Goal: Task Accomplishment & Management: Manage account settings

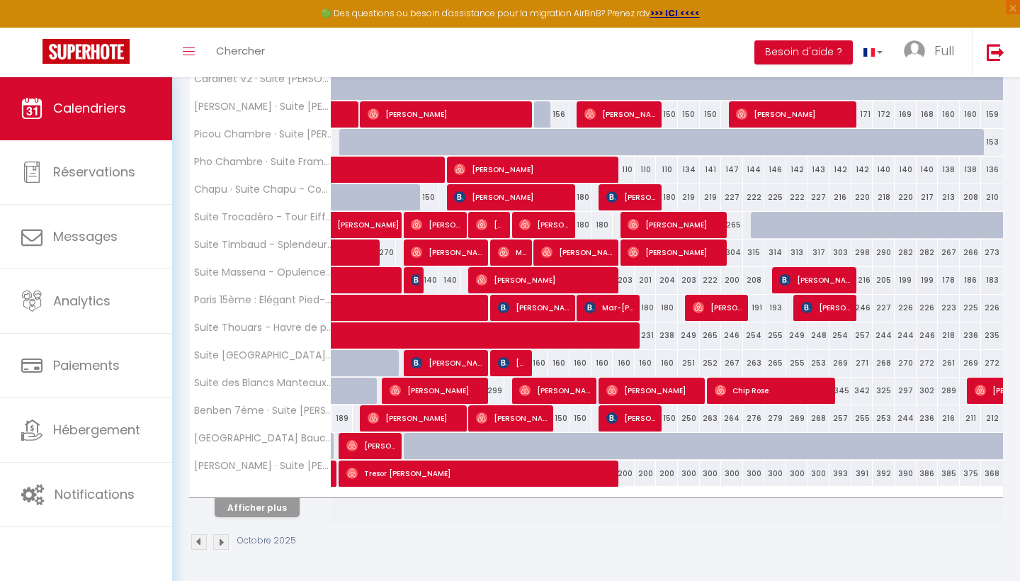
scroll to position [386, 0]
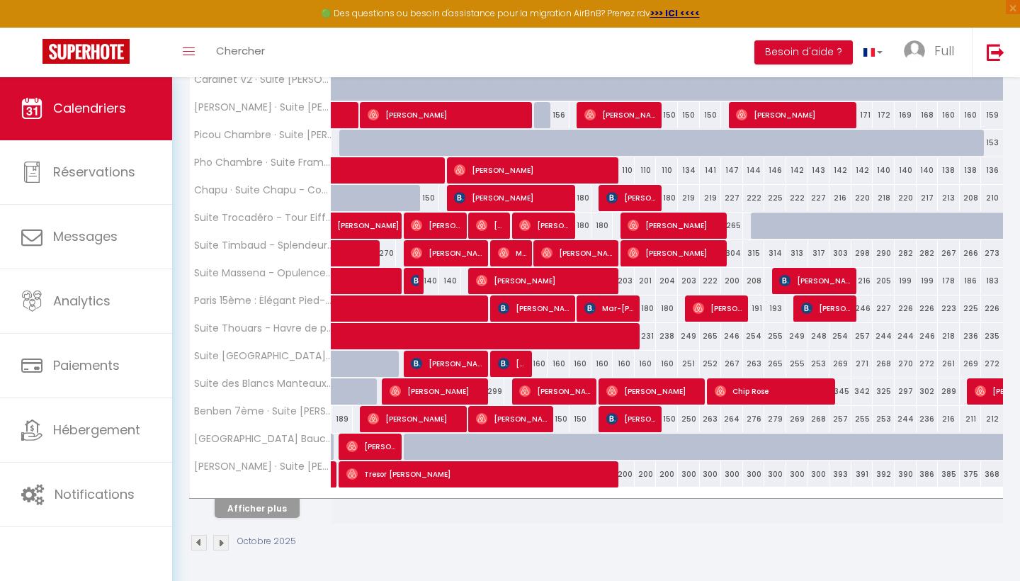
click at [261, 510] on button "Afficher plus" at bounding box center [257, 508] width 85 height 19
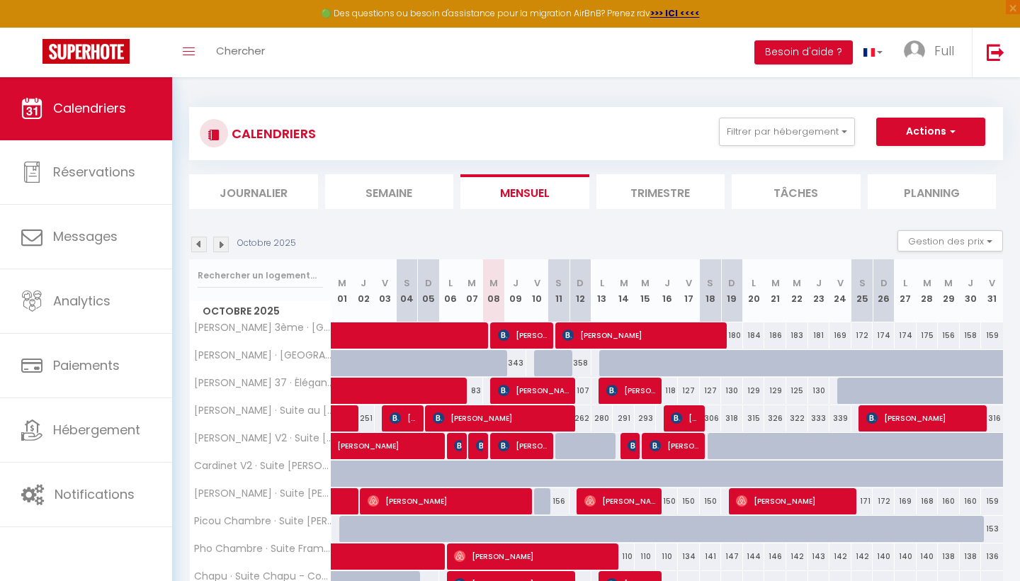
scroll to position [0, 0]
click at [245, 276] on input "text" at bounding box center [260, 275] width 125 height 25
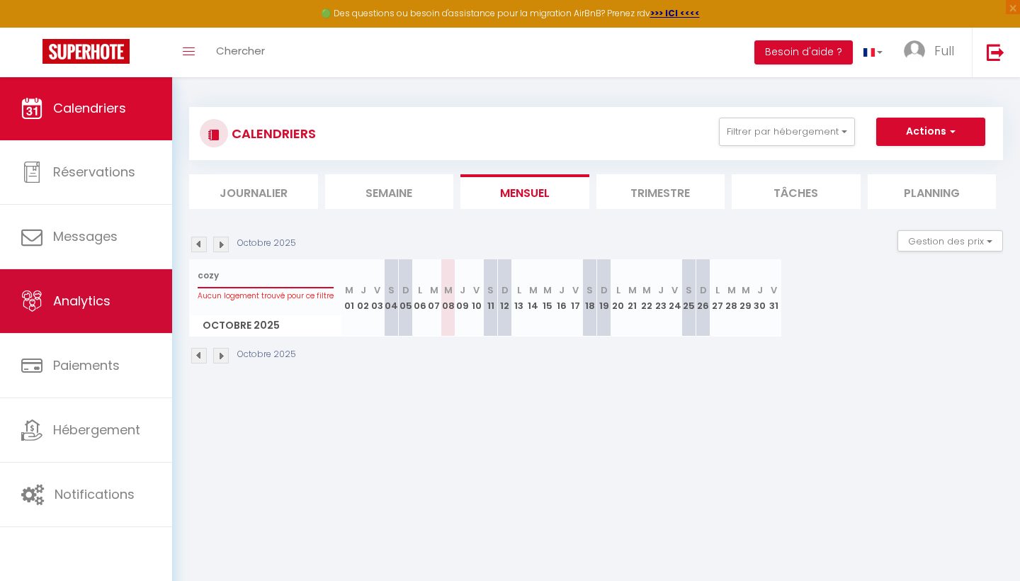
drag, startPoint x: 237, startPoint y: 278, endPoint x: 154, endPoint y: 278, distance: 82.9
click at [154, 278] on div "🟢 Des questions ou besoin d'assistance pour la migration AirBnB? Prenez rdv >>>…" at bounding box center [510, 235] width 1020 height 319
type input "charmant"
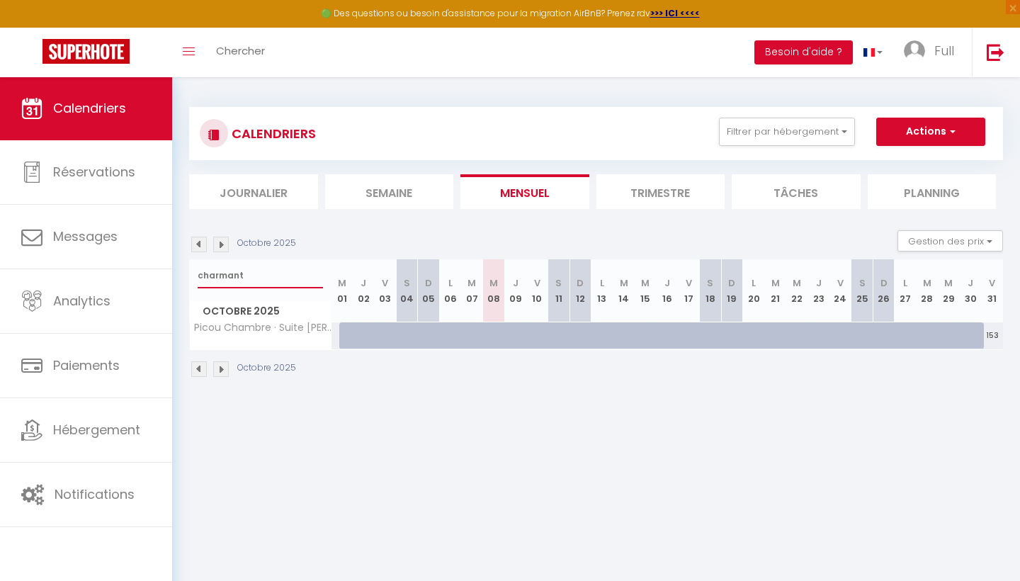
drag, startPoint x: 260, startPoint y: 277, endPoint x: 196, endPoint y: 277, distance: 63.7
click at [196, 277] on div "charmant" at bounding box center [260, 275] width 141 height 33
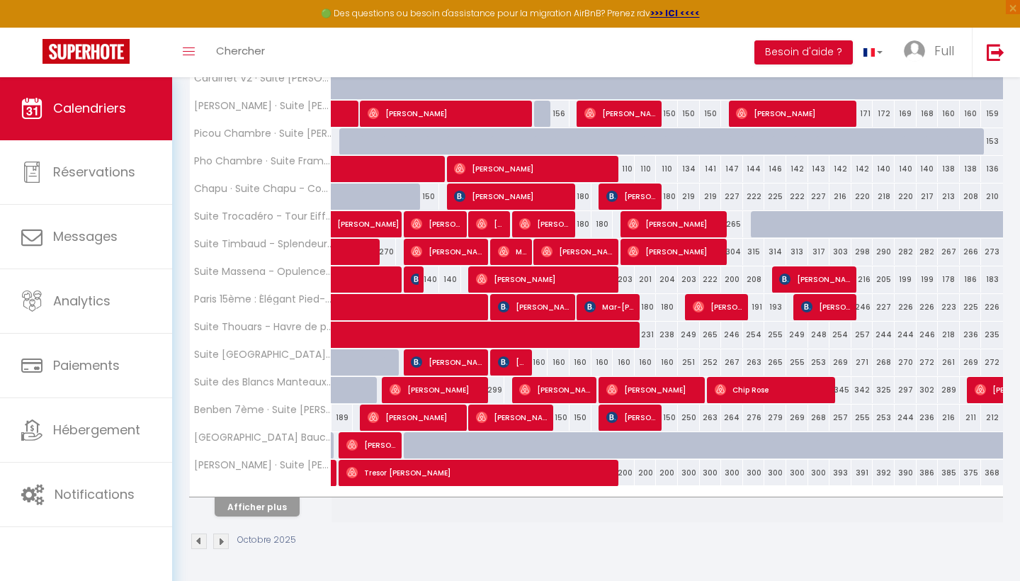
scroll to position [386, 0]
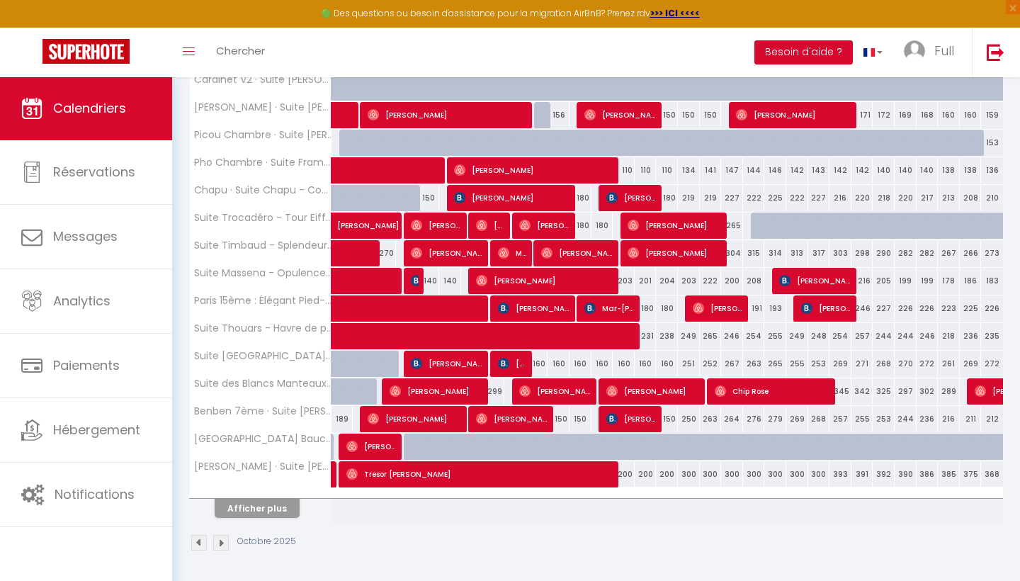
click at [244, 508] on button "Afficher plus" at bounding box center [257, 508] width 85 height 19
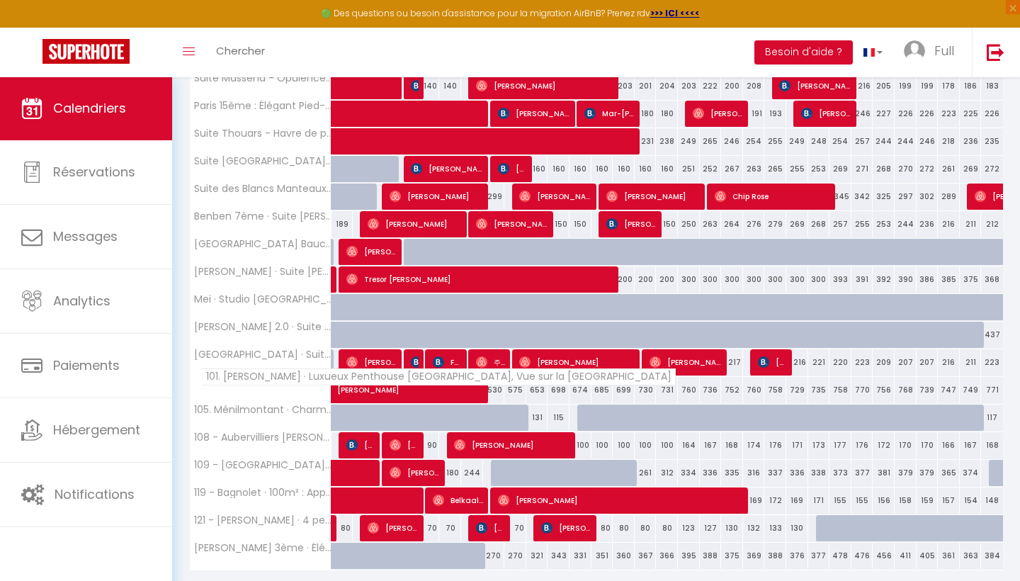
scroll to position [582, 0]
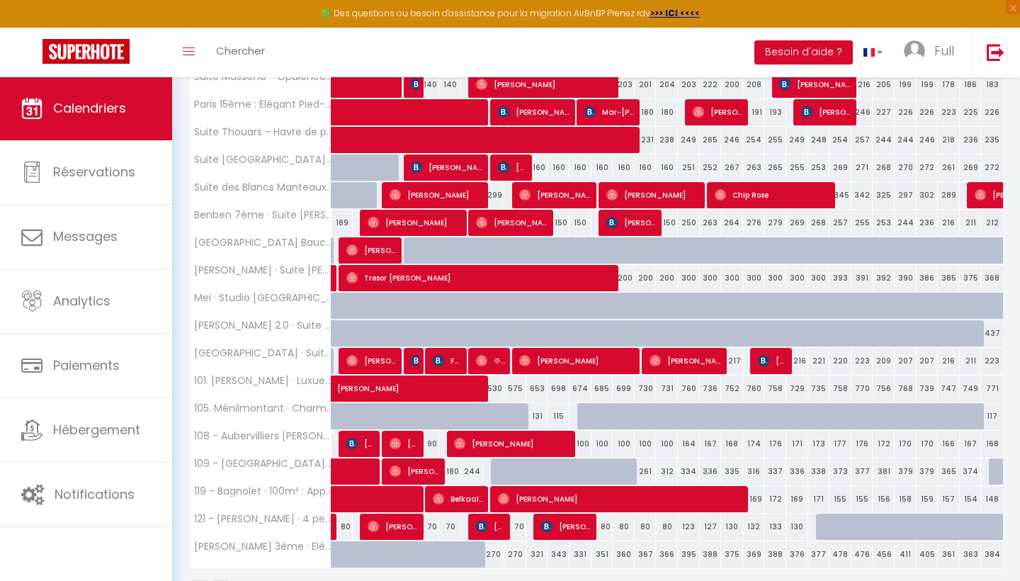
click at [534, 417] on div "131" at bounding box center [537, 416] width 22 height 26
type input "131"
type input "Ven 10 Octobre 2025"
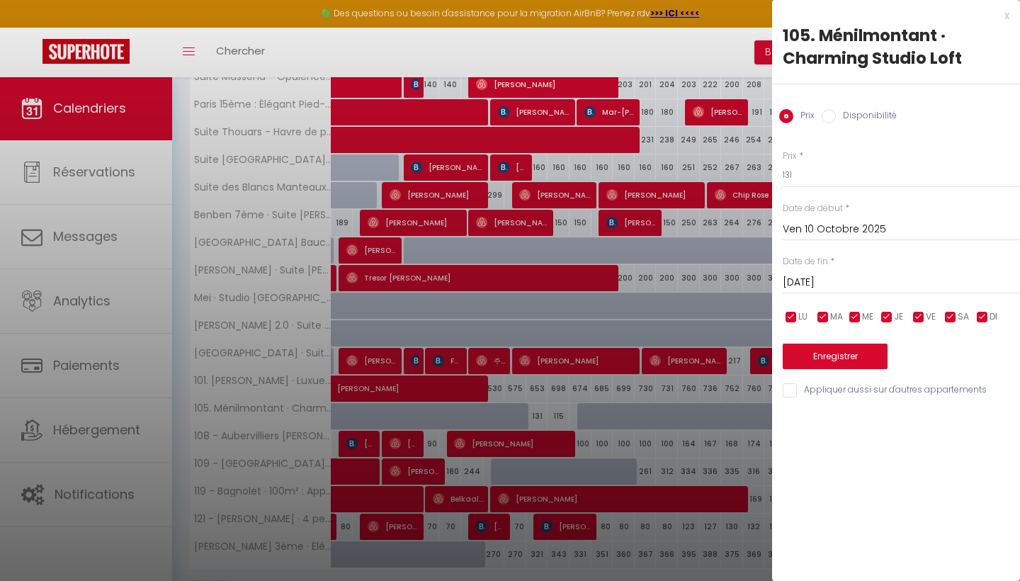
click at [826, 282] on input "[DATE]" at bounding box center [901, 282] width 237 height 18
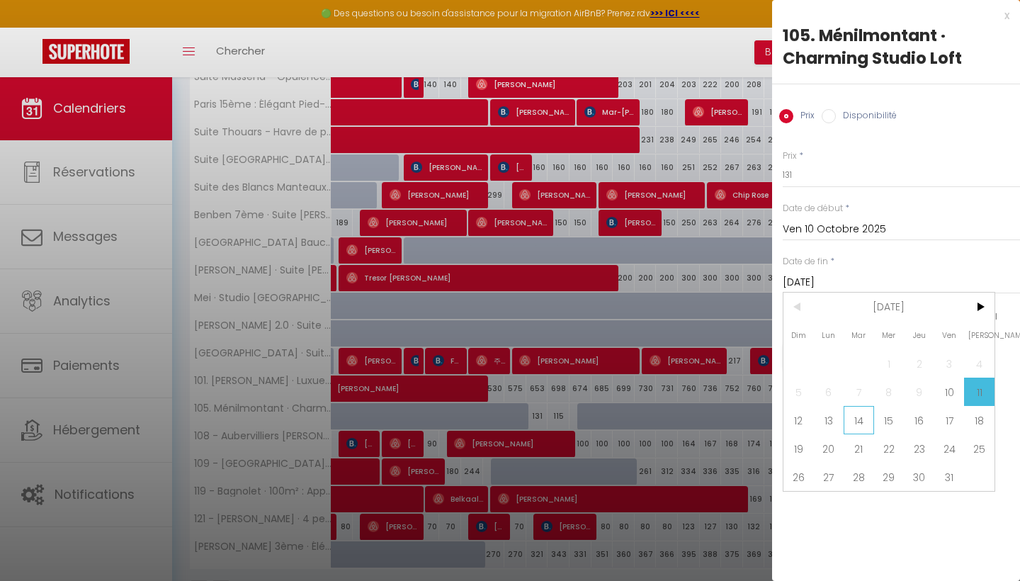
click at [859, 426] on span "14" at bounding box center [859, 420] width 30 height 28
type input "[DATE]"
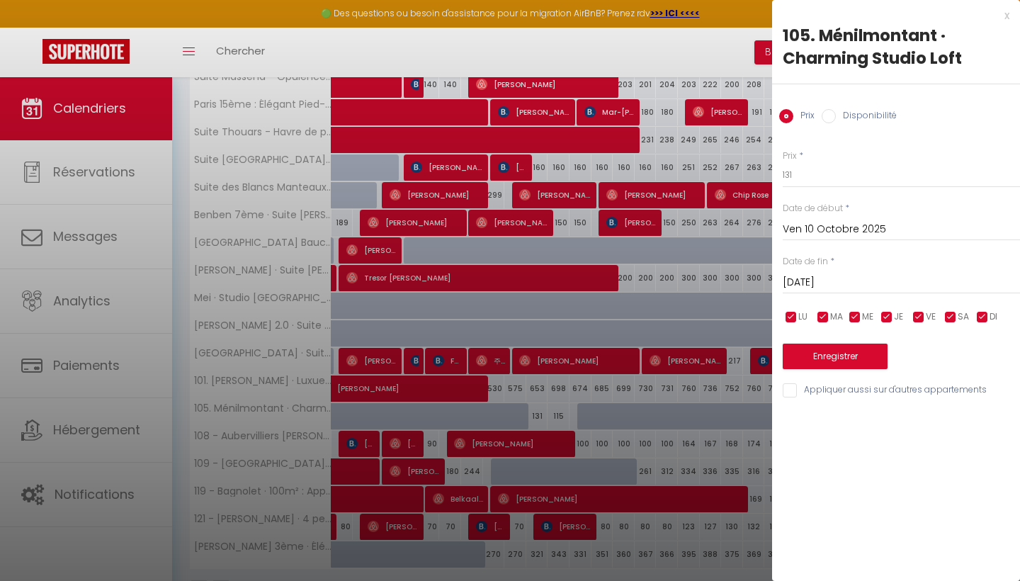
click at [830, 118] on input "Disponibilité" at bounding box center [829, 116] width 14 height 14
radio input "true"
radio input "false"
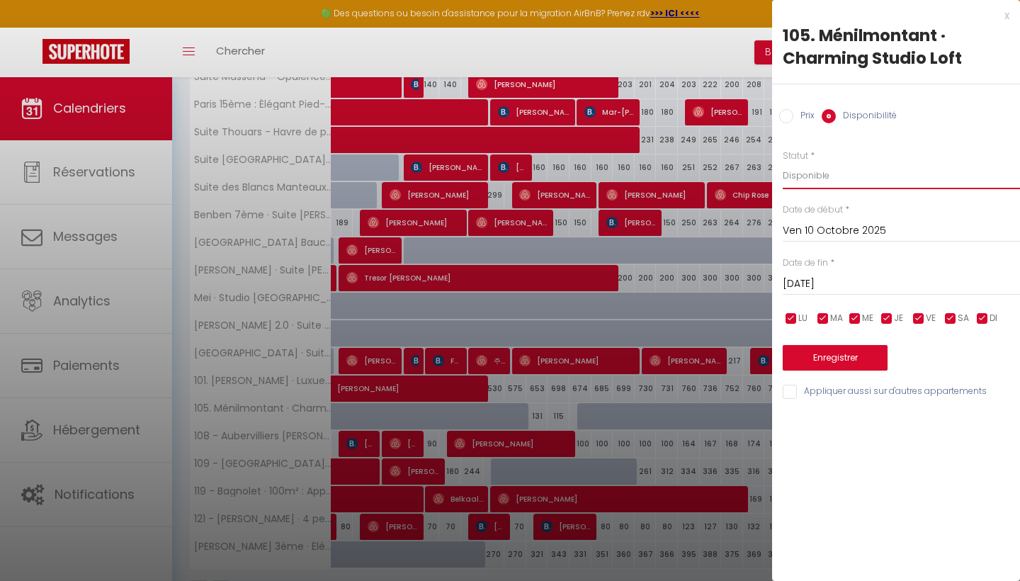
select select "0"
click at [831, 361] on button "Enregistrer" at bounding box center [835, 357] width 105 height 25
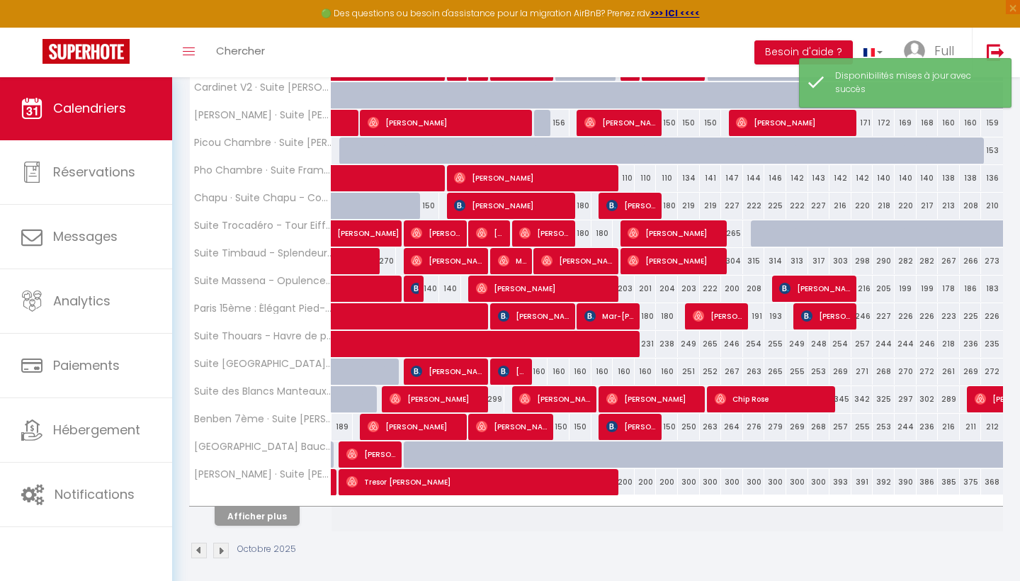
scroll to position [373, 0]
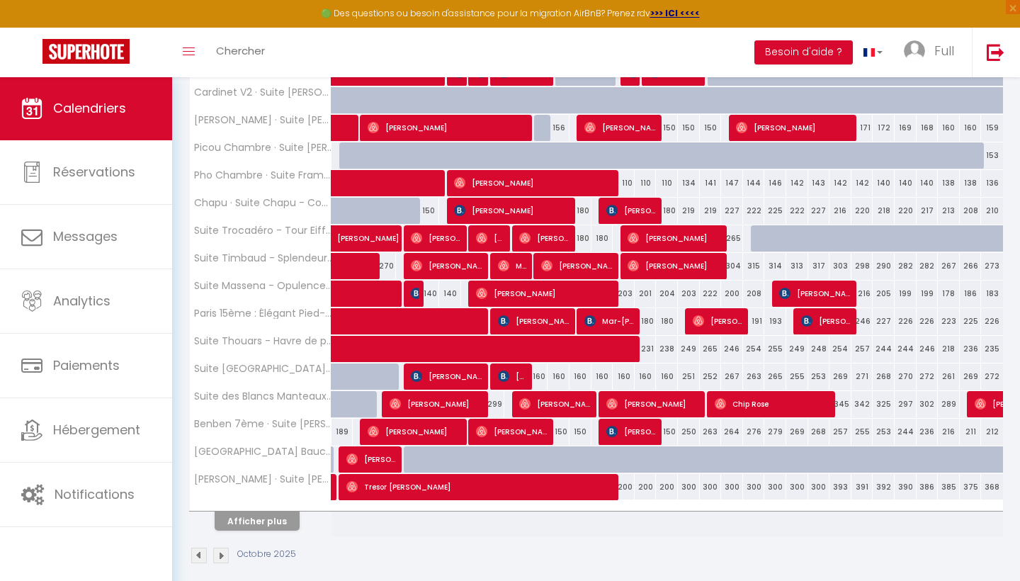
click at [259, 526] on button "Afficher plus" at bounding box center [257, 520] width 85 height 19
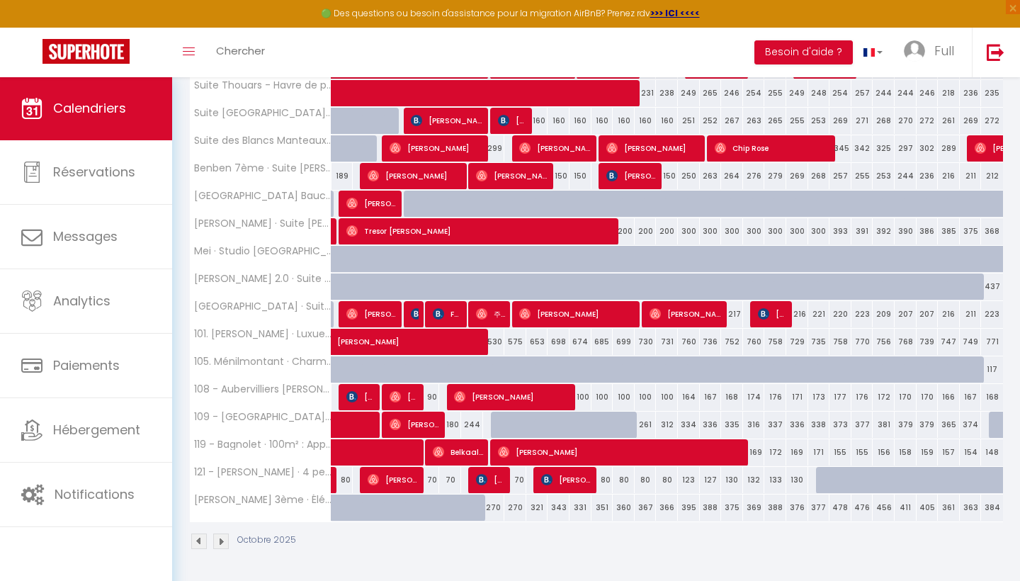
scroll to position [628, 0]
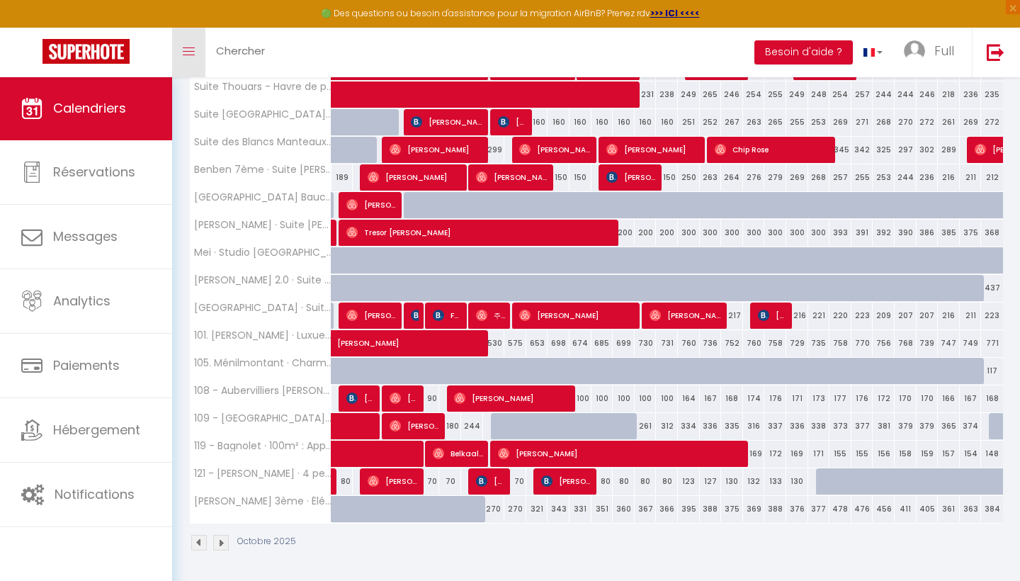
click at [196, 48] on link "Toggle menubar" at bounding box center [188, 53] width 33 height 50
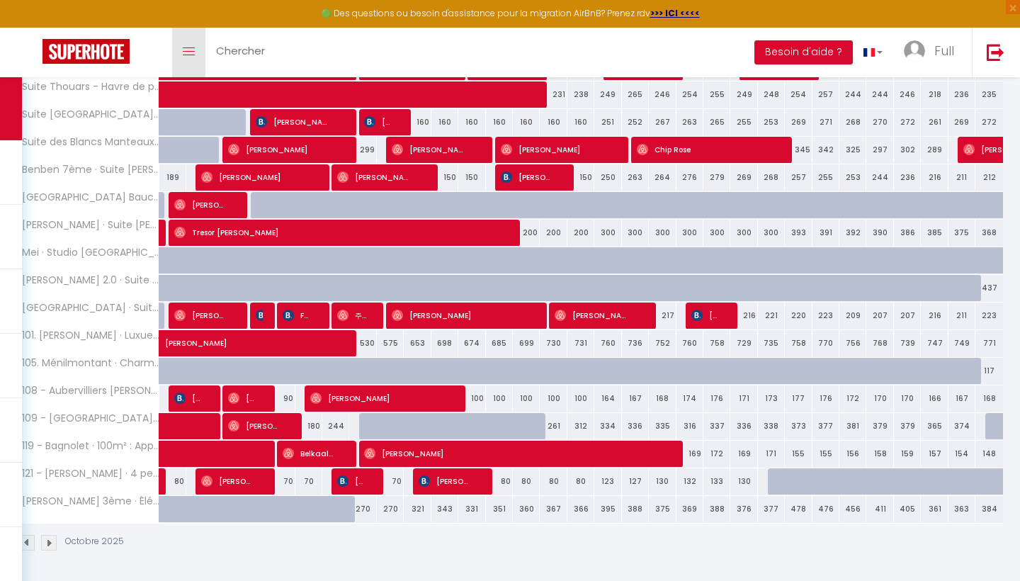
click at [191, 51] on span at bounding box center [189, 51] width 12 height 1
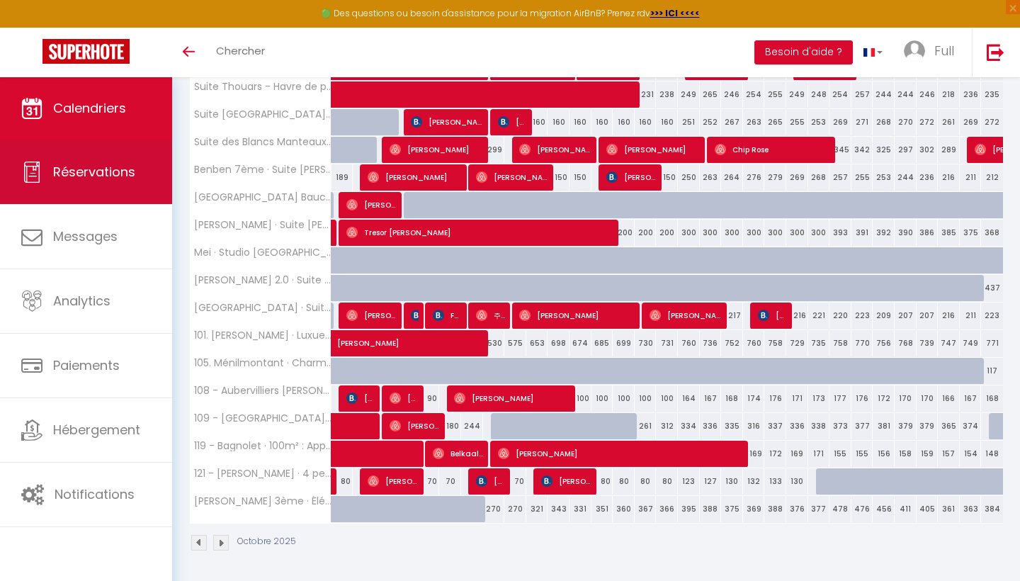
click at [81, 169] on span "Réservations" at bounding box center [94, 172] width 82 height 18
select select "not_cancelled"
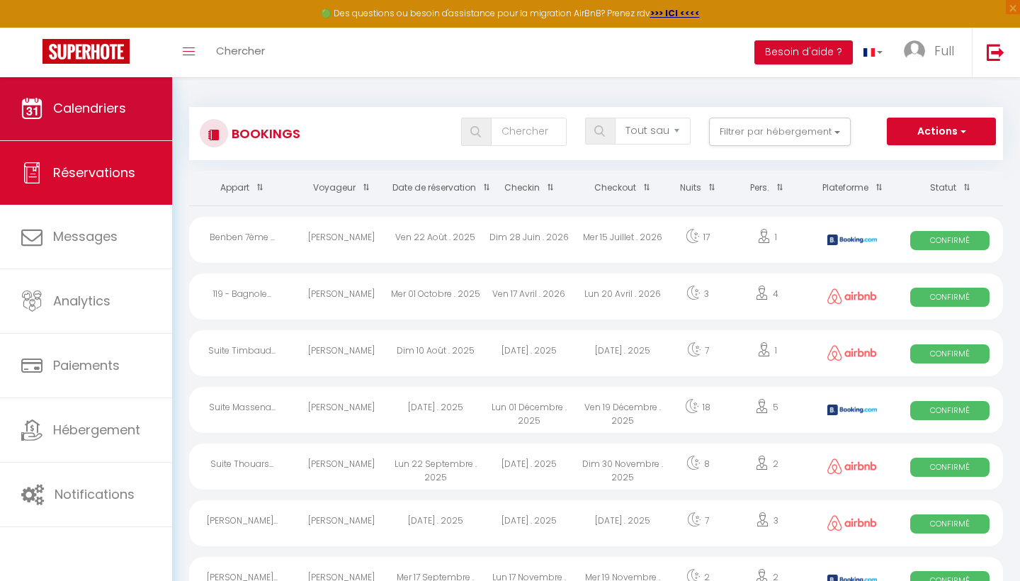
click at [93, 127] on link "Calendriers" at bounding box center [86, 108] width 172 height 64
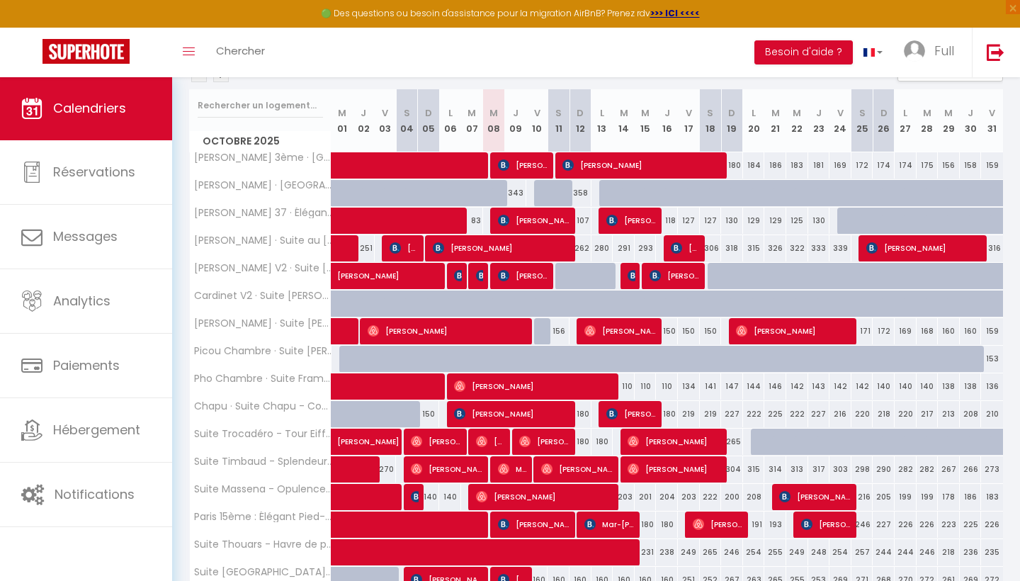
scroll to position [170, 0]
drag, startPoint x: 518, startPoint y: 127, endPoint x: 530, endPoint y: 418, distance: 291.3
click at [530, 418] on div "Octobre 2025 M 01 J 02 V 03 S 04 D 05 L 06 M 07 M 08 J 09 V 10 S 11 D 12 L 13 M…" at bounding box center [596, 414] width 814 height 650
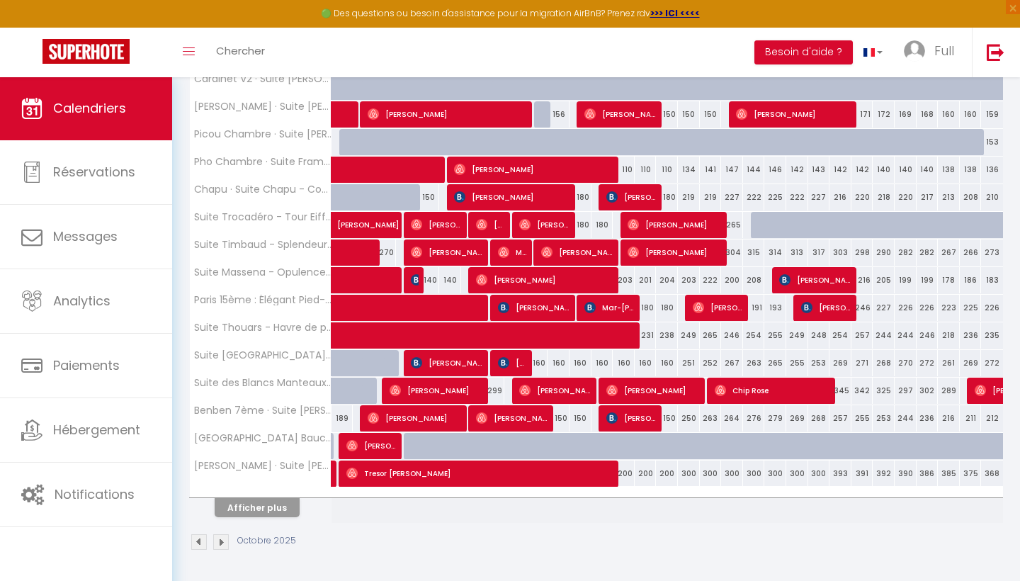
scroll to position [386, 0]
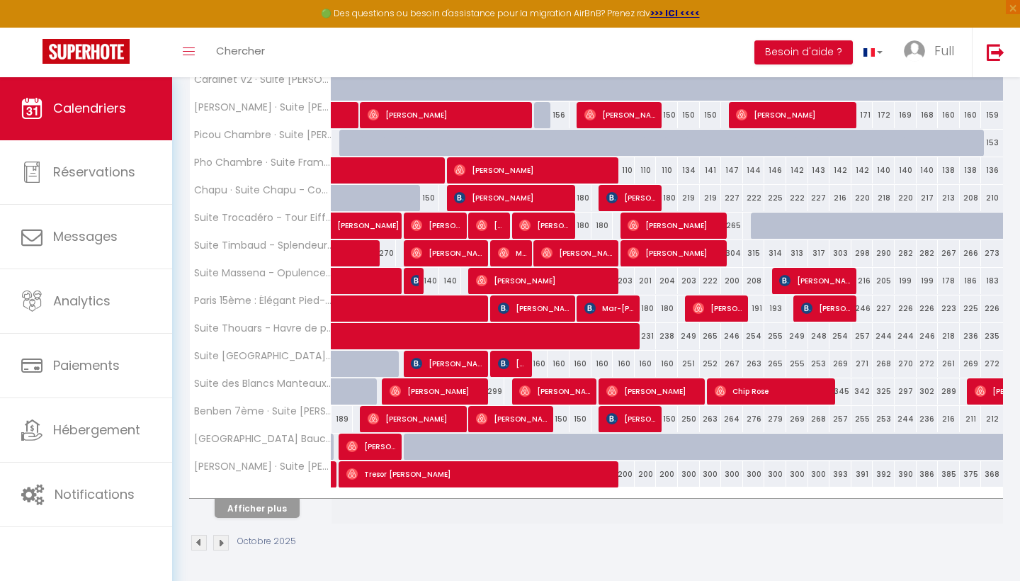
click at [254, 513] on button "Afficher plus" at bounding box center [257, 508] width 85 height 19
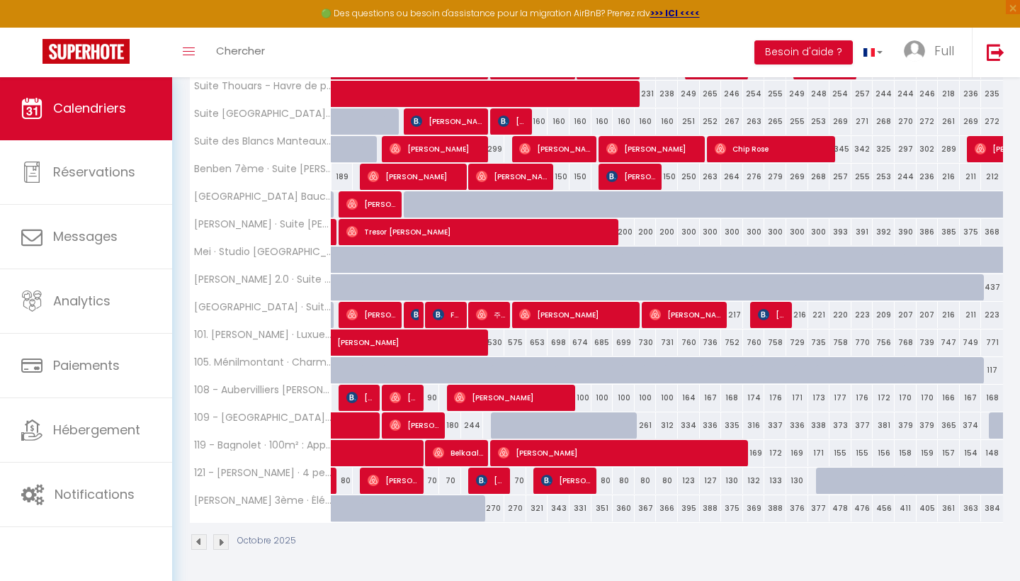
scroll to position [628, 0]
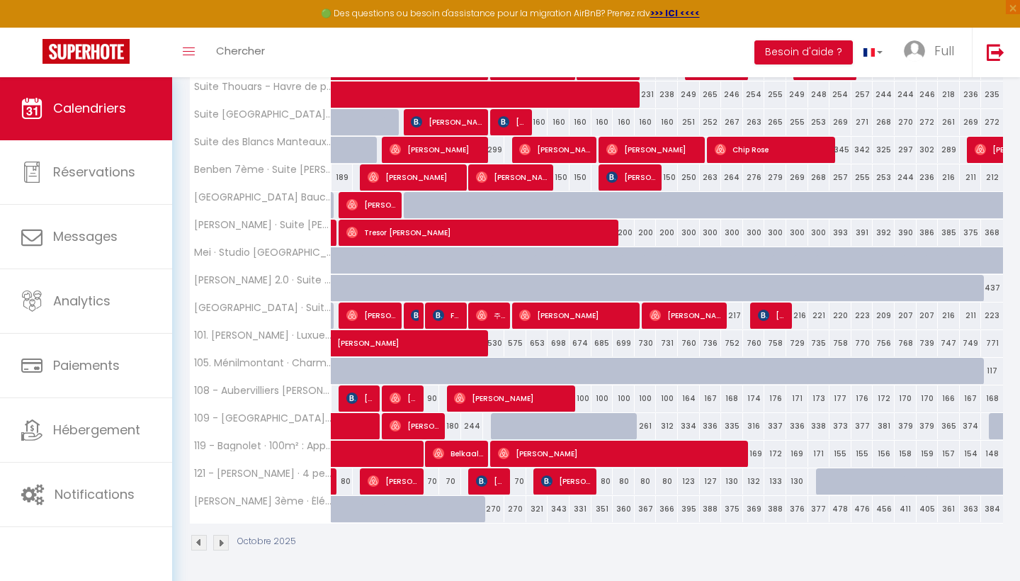
click at [538, 312] on span "[PERSON_NAME]" at bounding box center [577, 315] width 117 height 27
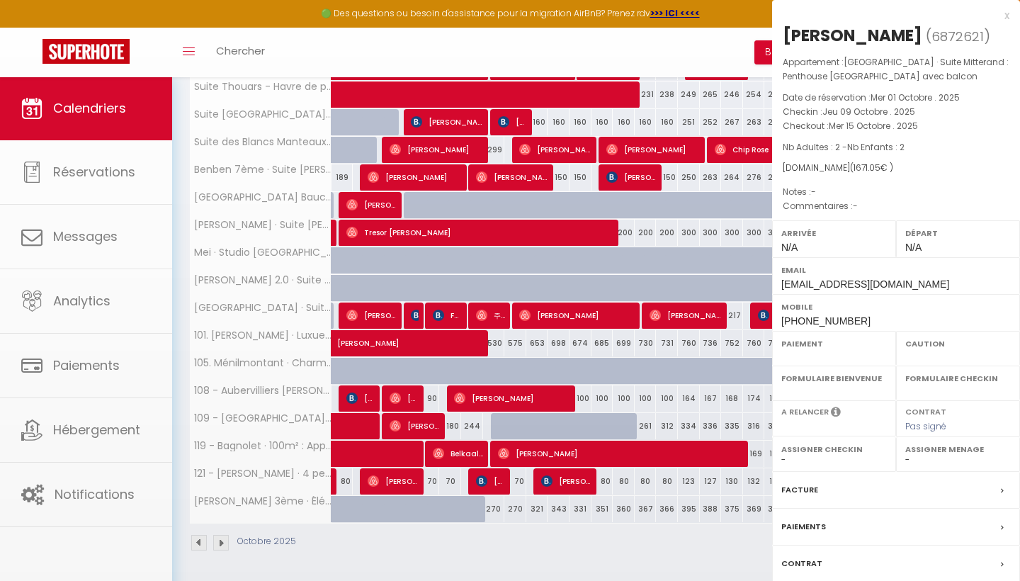
select select "OK"
select select "0"
select select "1"
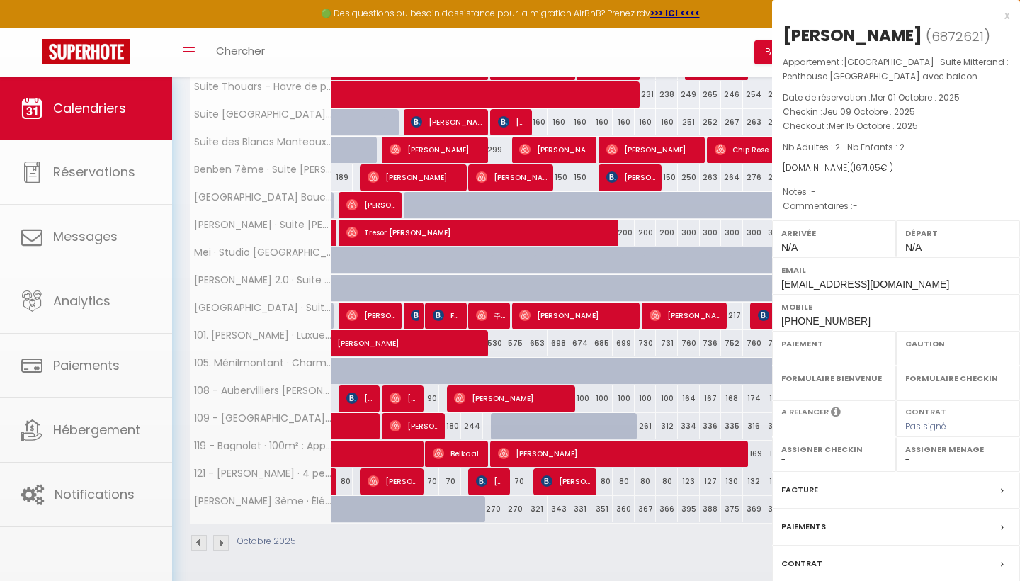
select select
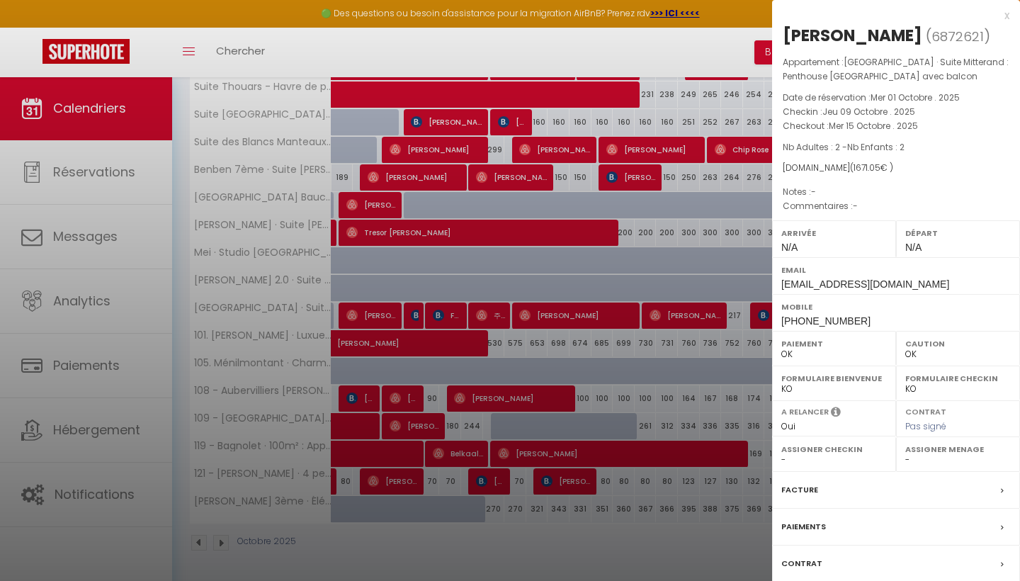
click at [683, 280] on div at bounding box center [510, 290] width 1020 height 581
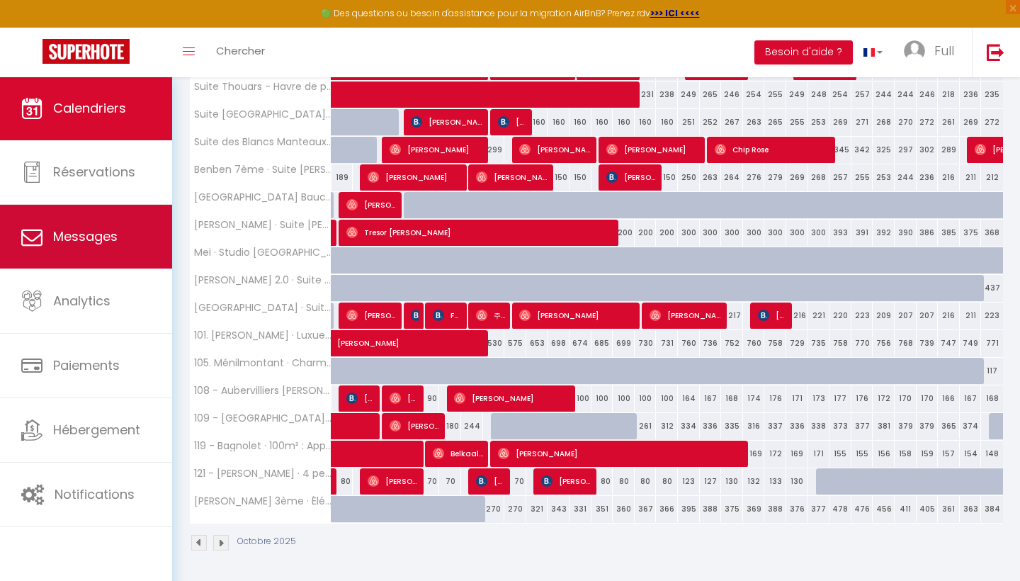
click at [120, 237] on link "Messages" at bounding box center [86, 237] width 172 height 64
select select "message"
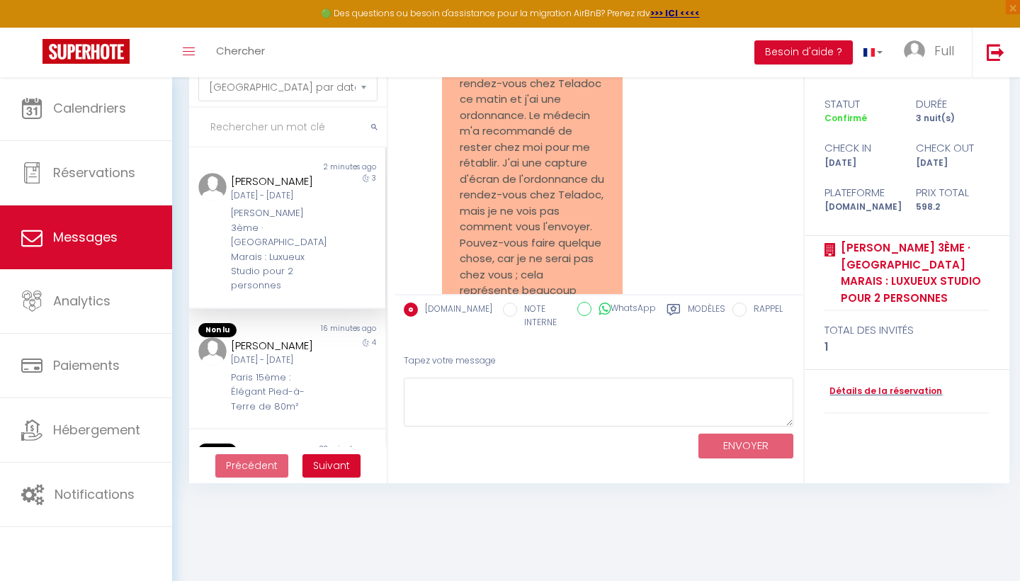
scroll to position [5221, 0]
click at [302, 370] on div "Paris 15ème : Élégant Pied-à-Terre de 80m²" at bounding box center [279, 391] width 96 height 43
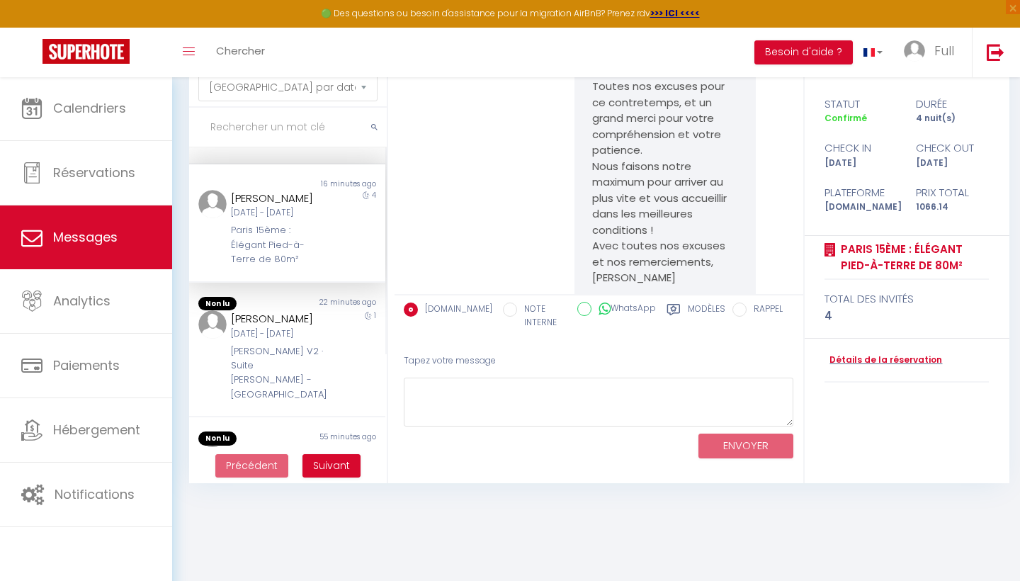
scroll to position [161, 0]
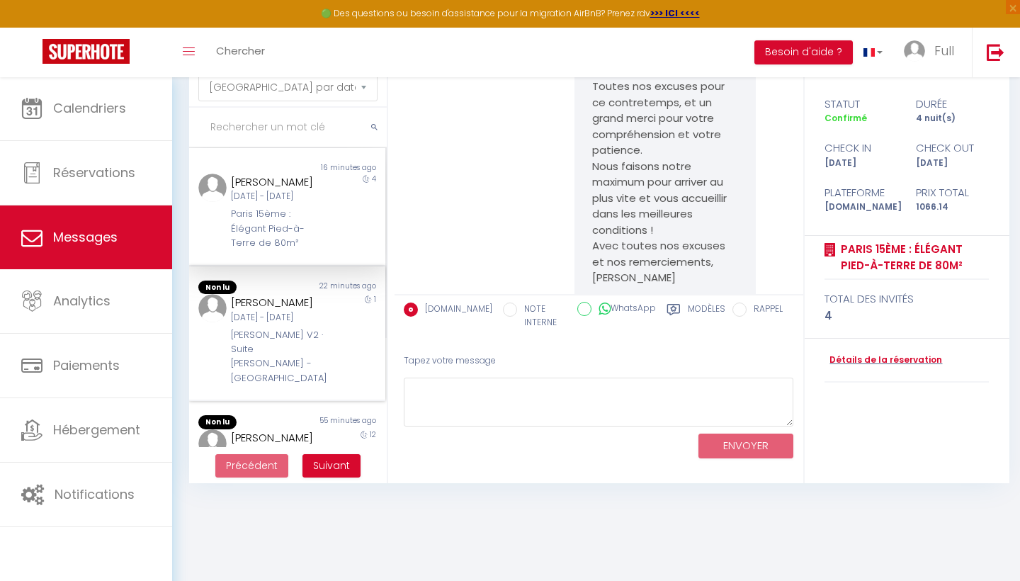
click at [269, 324] on div "[DATE] - [DATE]" at bounding box center [279, 317] width 96 height 13
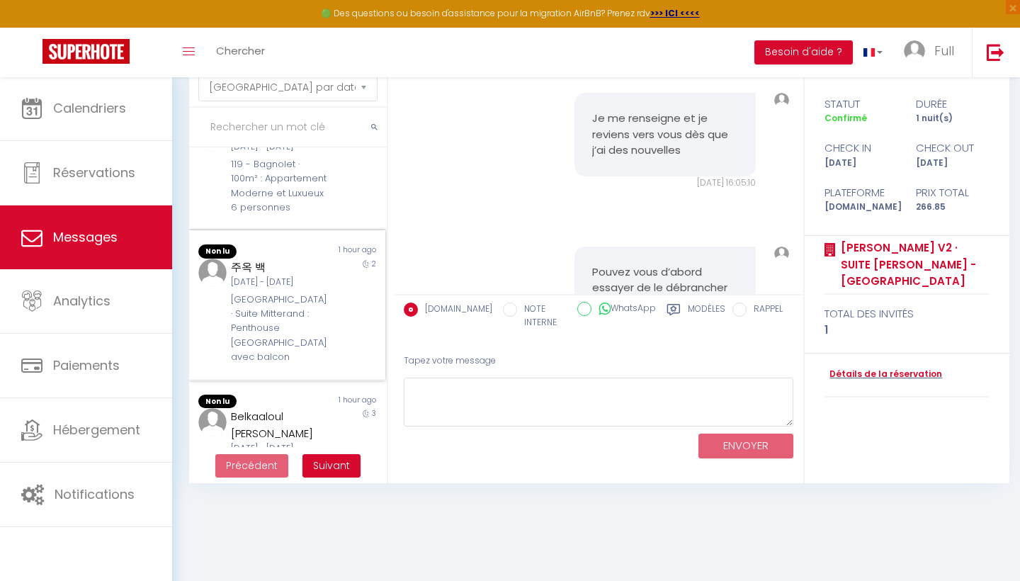
scroll to position [467, 0]
click at [266, 340] on div "[GEOGRAPHIC_DATA] · Suite Mitterand : Penthouse [GEOGRAPHIC_DATA] avec balcon" at bounding box center [279, 326] width 96 height 72
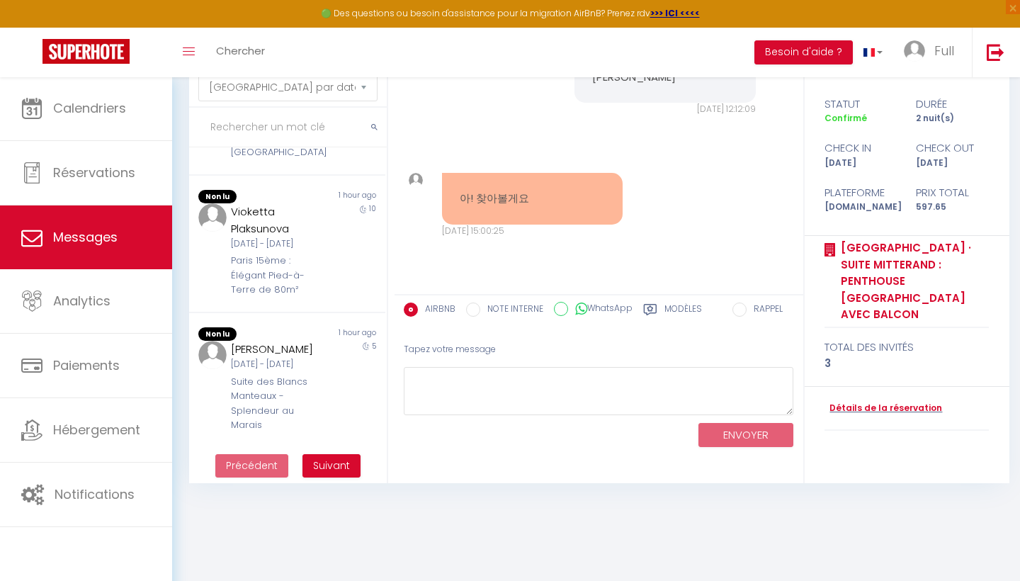
scroll to position [76, 0]
click at [307, 465] on button "Suivant" at bounding box center [331, 466] width 58 height 24
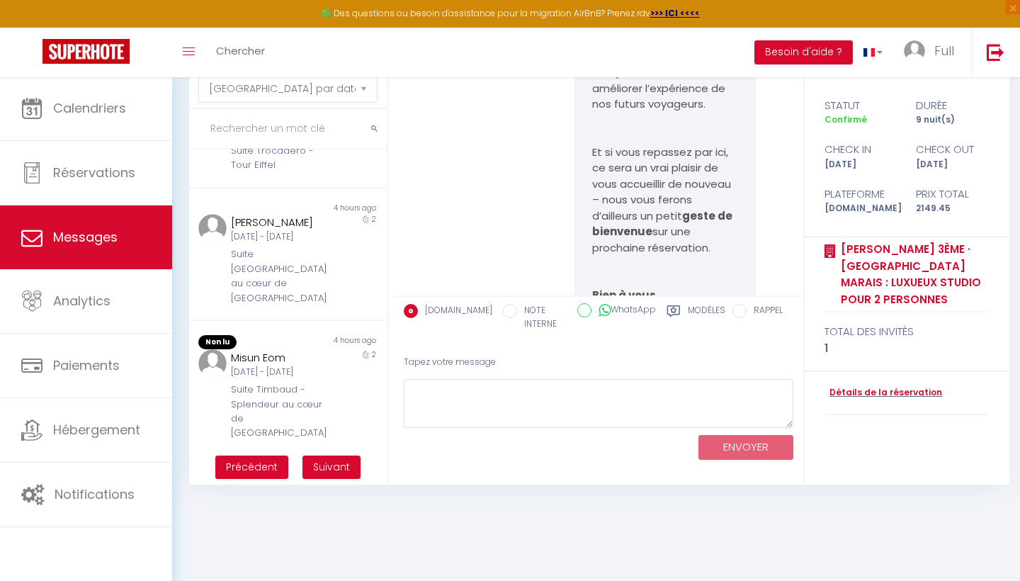
scroll to position [1035, 0]
click at [327, 466] on span "Suivant" at bounding box center [331, 467] width 37 height 14
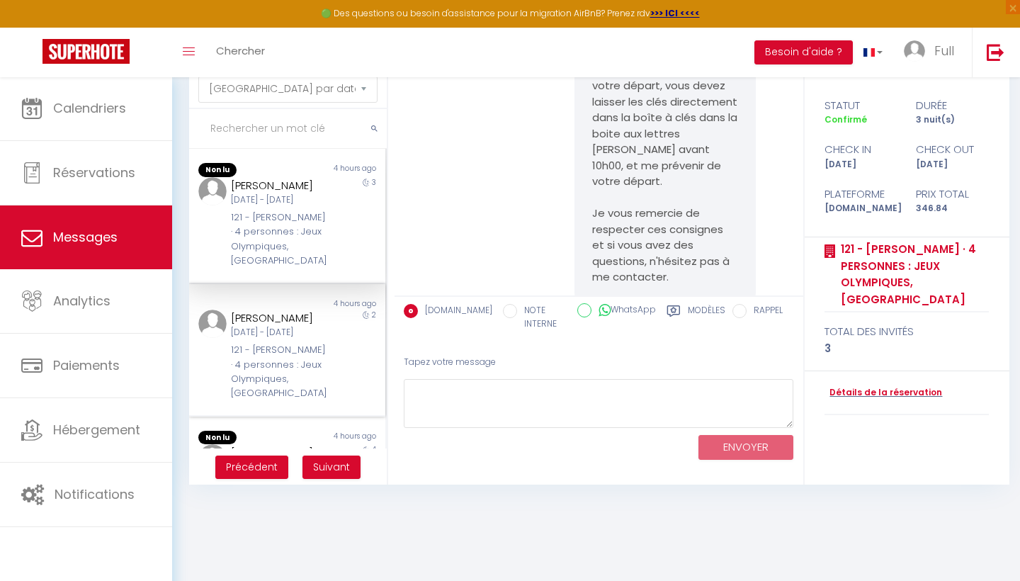
scroll to position [-8, 0]
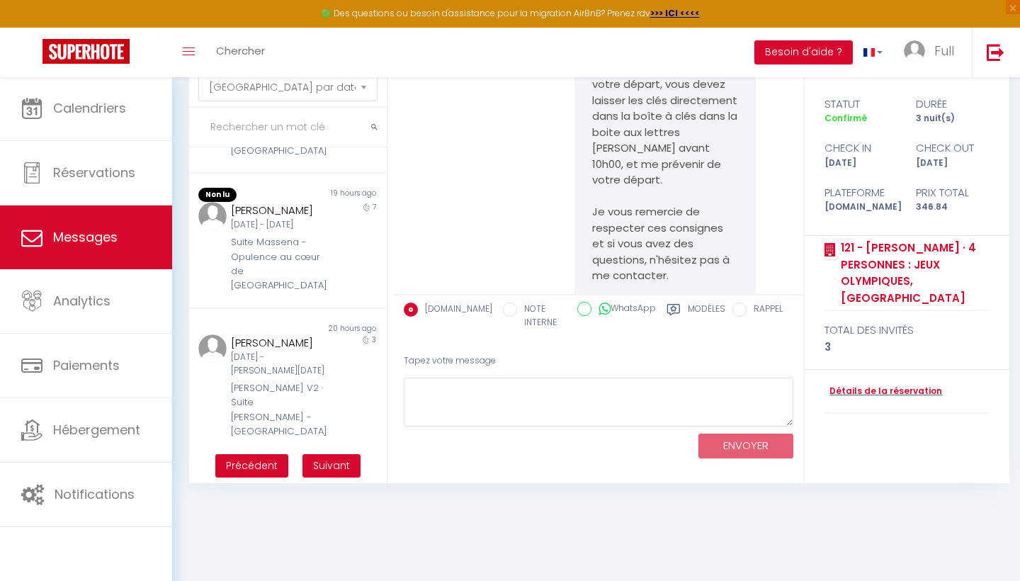
click at [322, 464] on span "Suivant" at bounding box center [331, 465] width 37 height 14
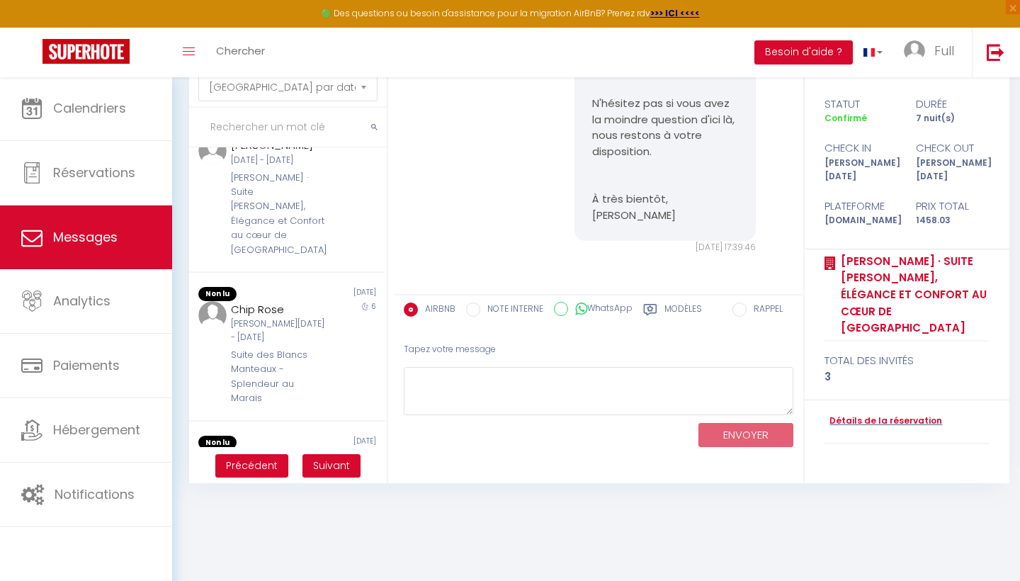
click at [326, 467] on span "Suivant" at bounding box center [331, 465] width 37 height 14
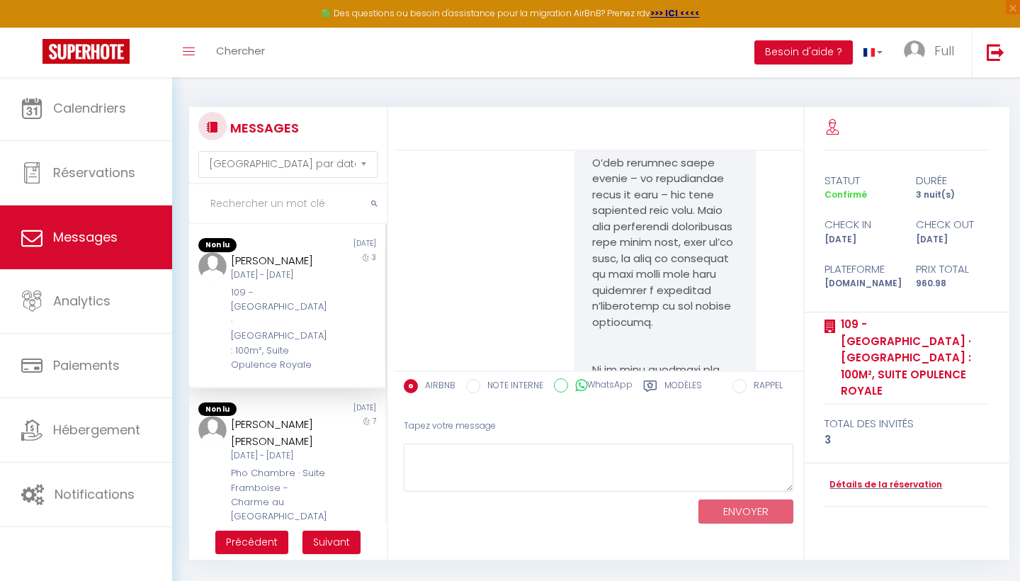
click at [329, 535] on span "Suivant" at bounding box center [331, 542] width 37 height 14
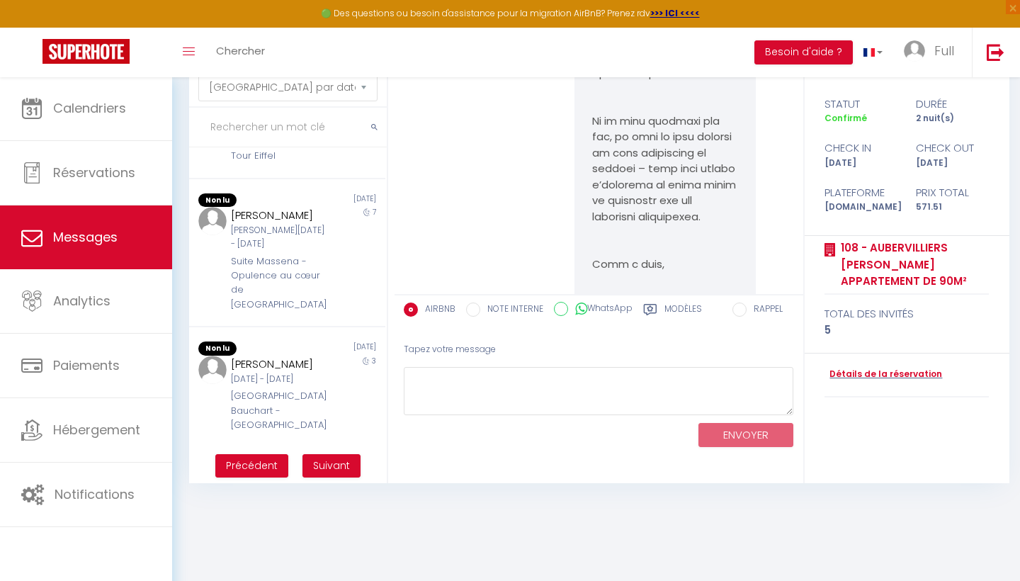
click at [320, 458] on span "Suivant" at bounding box center [331, 465] width 37 height 14
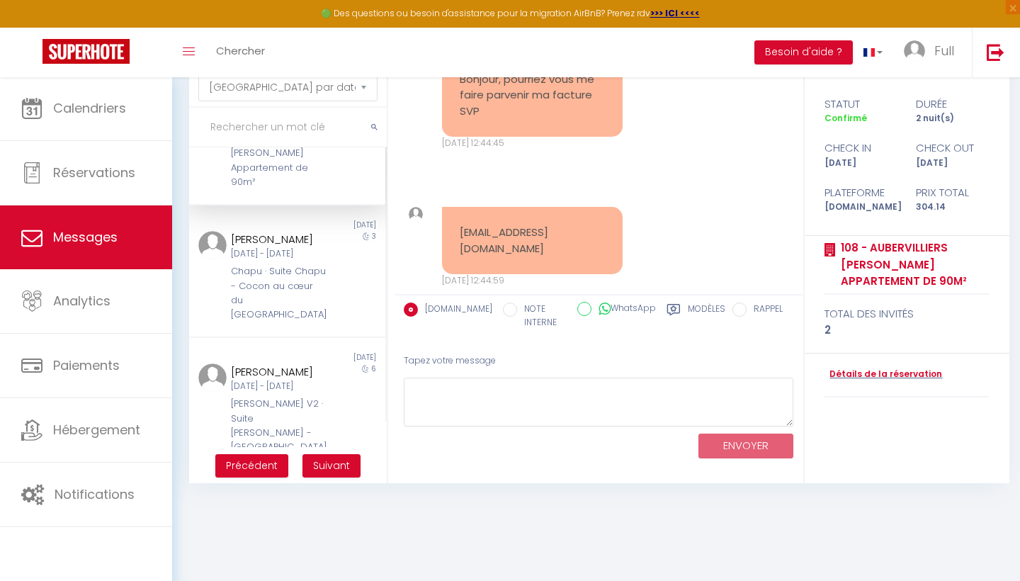
click at [285, 130] on input "text" at bounding box center [288, 128] width 198 height 40
type input "YA"
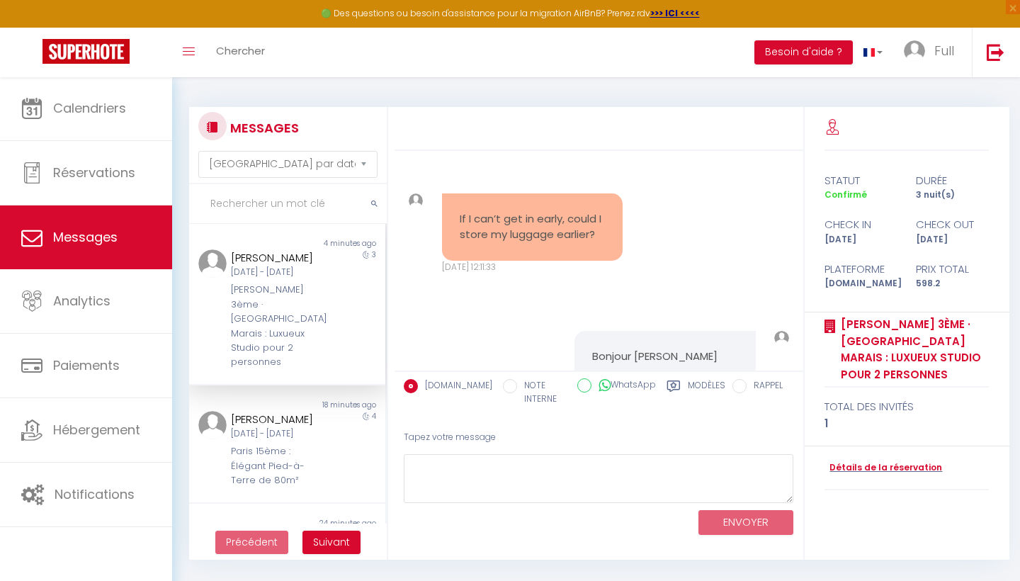
select select "message"
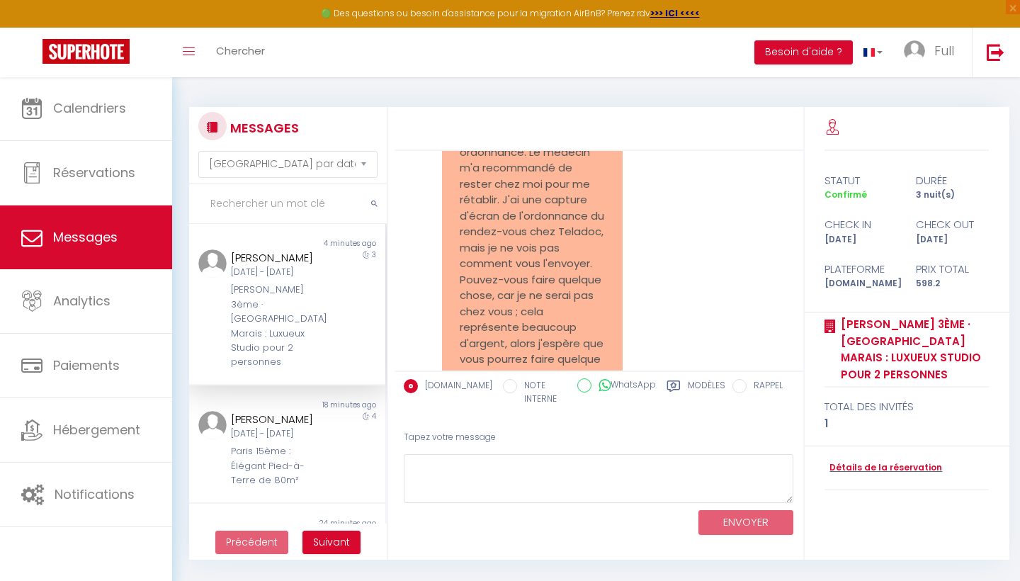
click at [280, 205] on input "text" at bounding box center [288, 204] width 198 height 40
type input "T"
type input "YA"
click at [373, 203] on icon "submit" at bounding box center [374, 204] width 6 height 8
click at [372, 200] on icon "submit" at bounding box center [374, 204] width 6 height 8
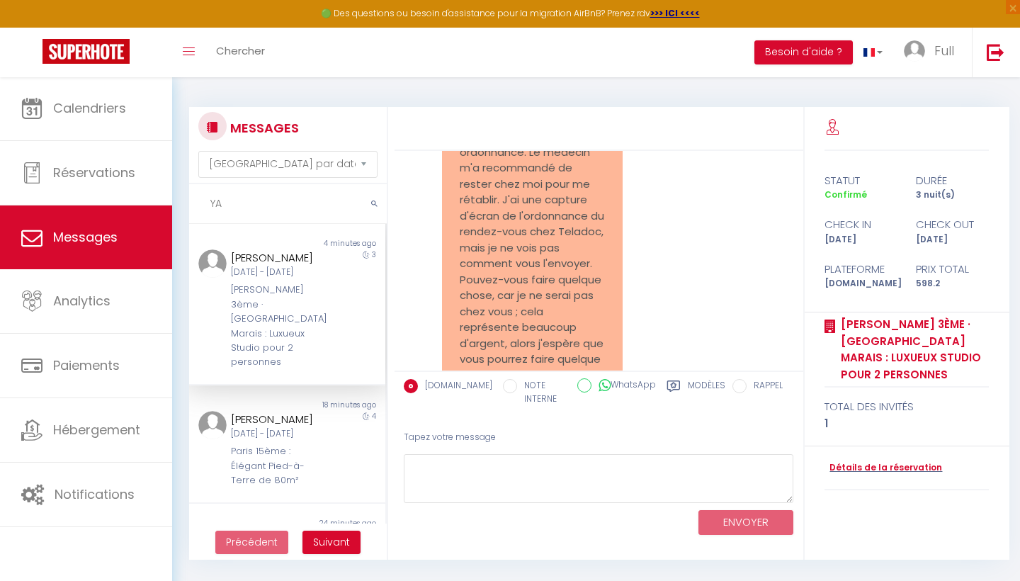
click at [373, 200] on icon "submit" at bounding box center [374, 204] width 6 height 8
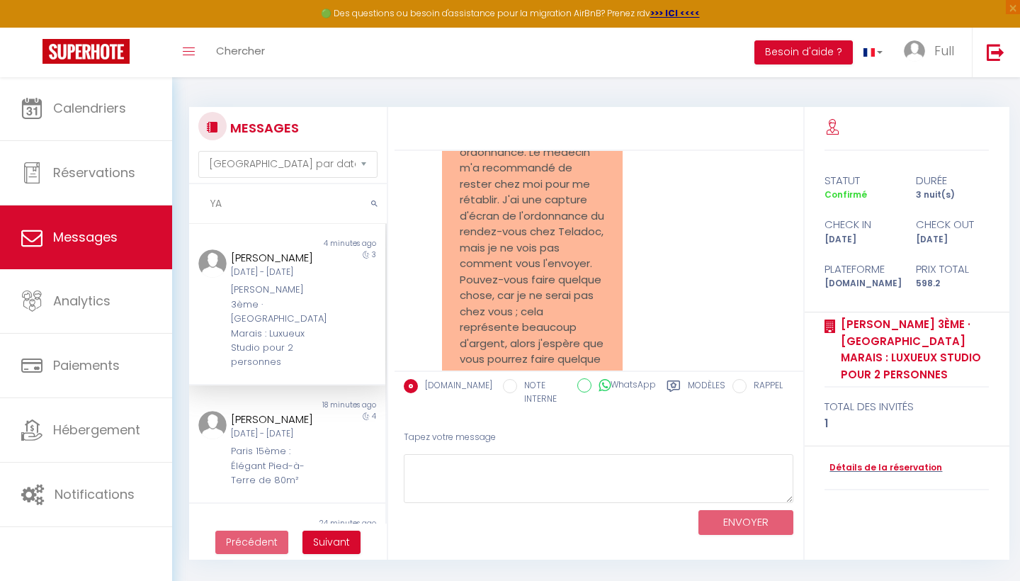
click at [373, 200] on icon "submit" at bounding box center [374, 204] width 6 height 8
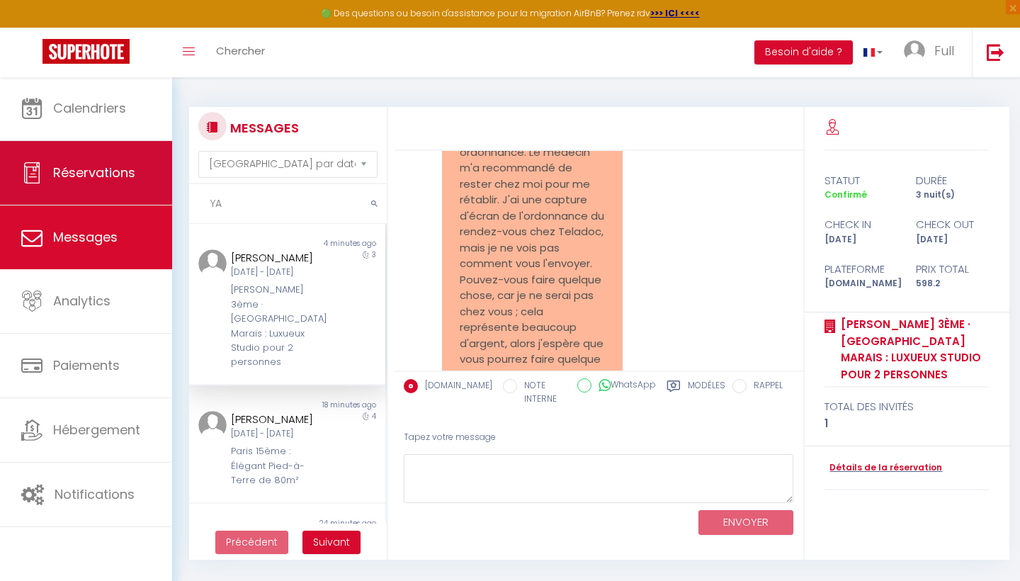
click at [94, 164] on span "Réservations" at bounding box center [94, 173] width 82 height 18
select select "not_cancelled"
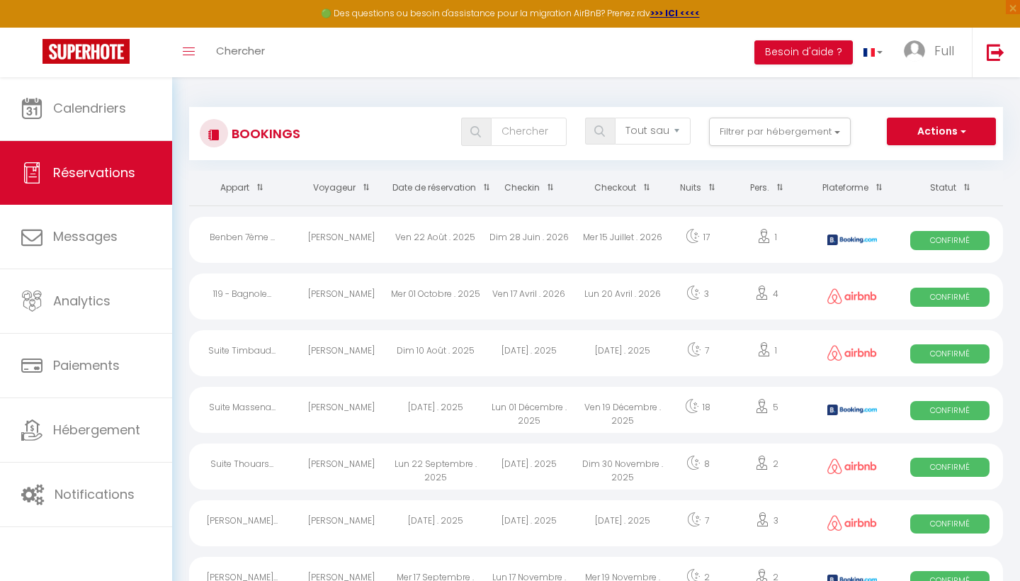
click at [532, 188] on th "Checkin" at bounding box center [528, 188] width 93 height 35
click at [545, 188] on span at bounding box center [547, 187] width 14 height 26
click at [547, 186] on span at bounding box center [547, 187] width 14 height 26
click at [454, 186] on th "Date de réservation" at bounding box center [435, 188] width 93 height 35
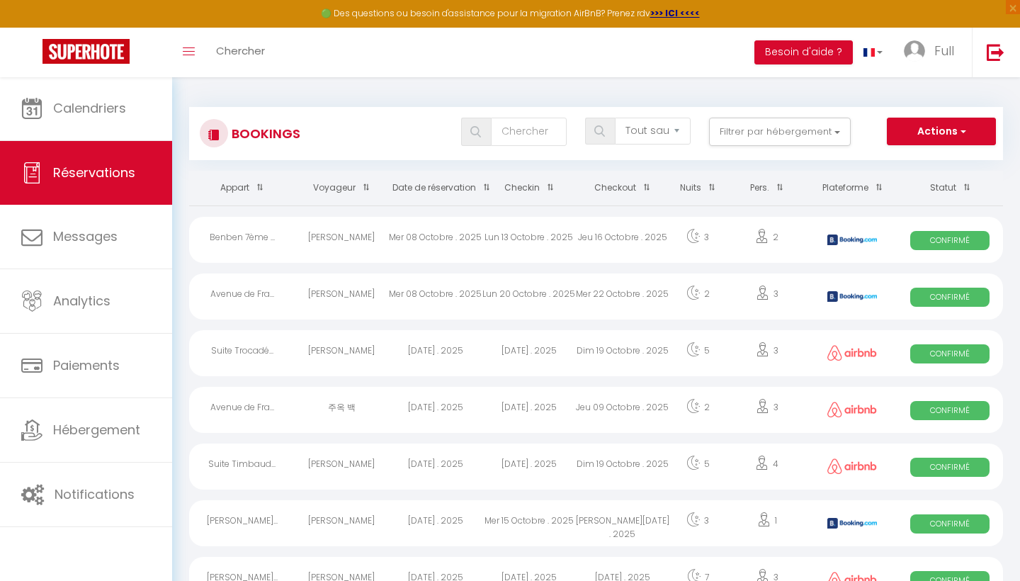
click at [454, 186] on th "Date de réservation" at bounding box center [435, 188] width 93 height 35
click at [522, 181] on th "Checkin" at bounding box center [528, 188] width 93 height 35
click at [479, 185] on span at bounding box center [483, 187] width 14 height 26
click at [535, 183] on th "Checkin" at bounding box center [528, 188] width 93 height 35
click at [541, 185] on span at bounding box center [547, 187] width 14 height 26
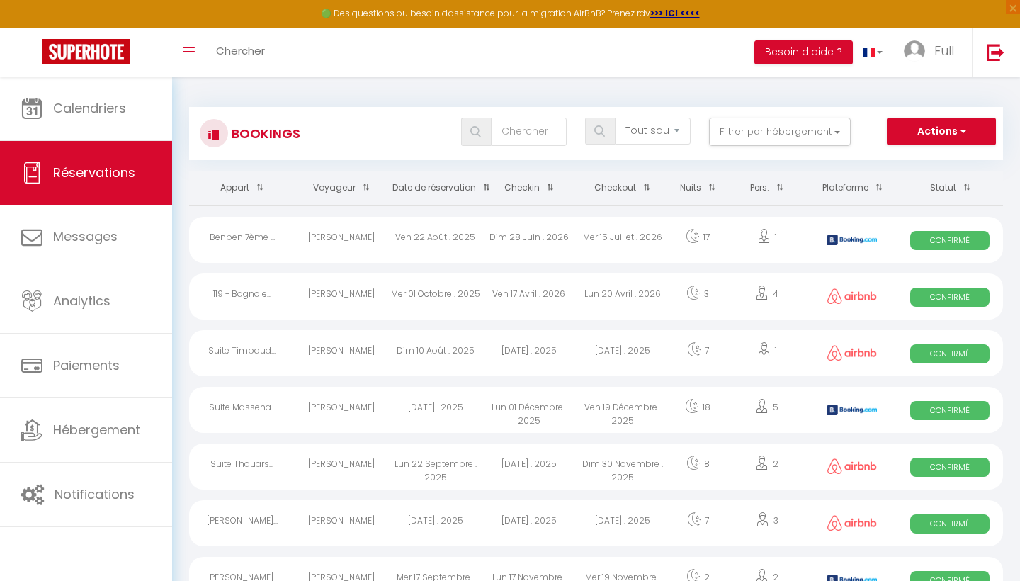
click at [542, 186] on span at bounding box center [547, 187] width 14 height 26
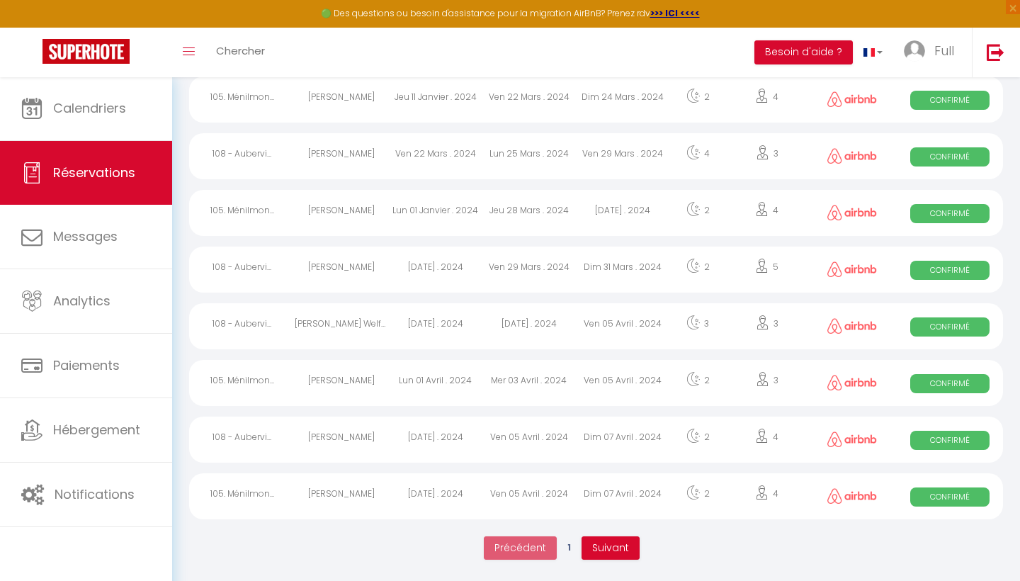
click at [608, 550] on span "Suivant" at bounding box center [610, 547] width 37 height 14
click at [613, 536] on button "Suivant" at bounding box center [611, 548] width 58 height 24
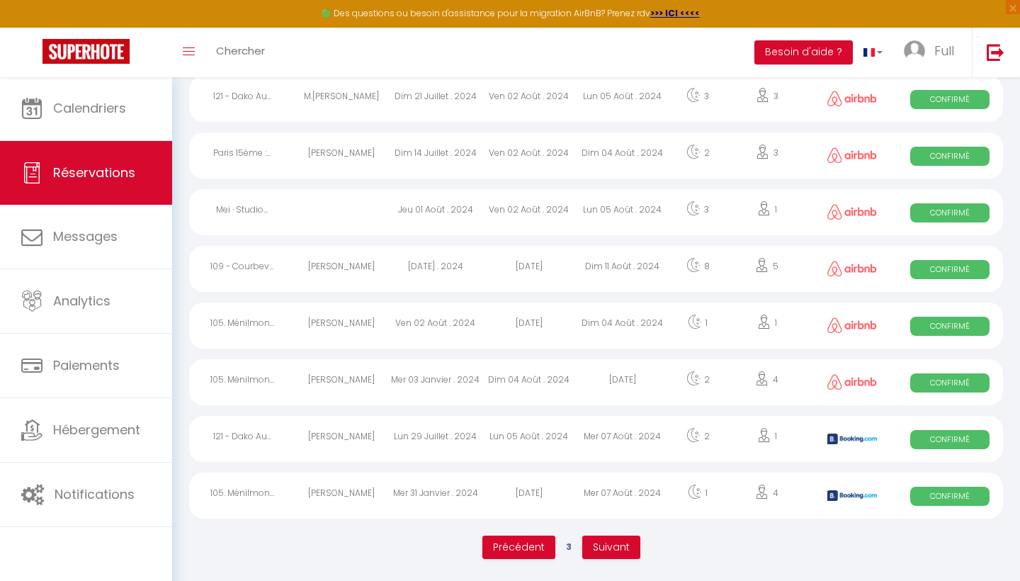
scroll to position [2520, 0]
click at [605, 559] on ul "Précédent 3 Suivant" at bounding box center [561, 547] width 744 height 37
